Goal: Find specific page/section: Find specific page/section

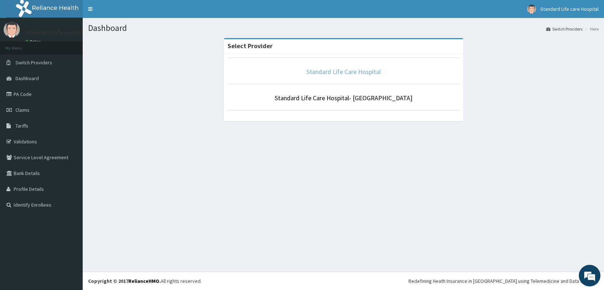
click at [351, 73] on link "Standard Life Care Hospital" at bounding box center [343, 72] width 74 height 8
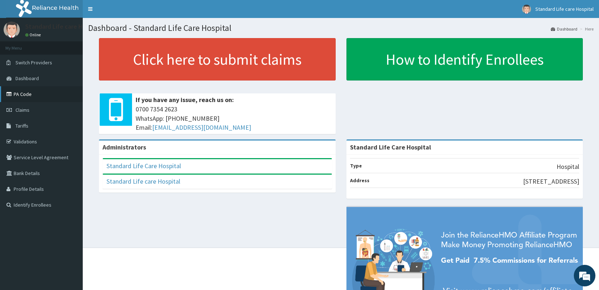
click at [38, 96] on link "PA Code" at bounding box center [41, 94] width 83 height 16
